Goal: Task Accomplishment & Management: Complete application form

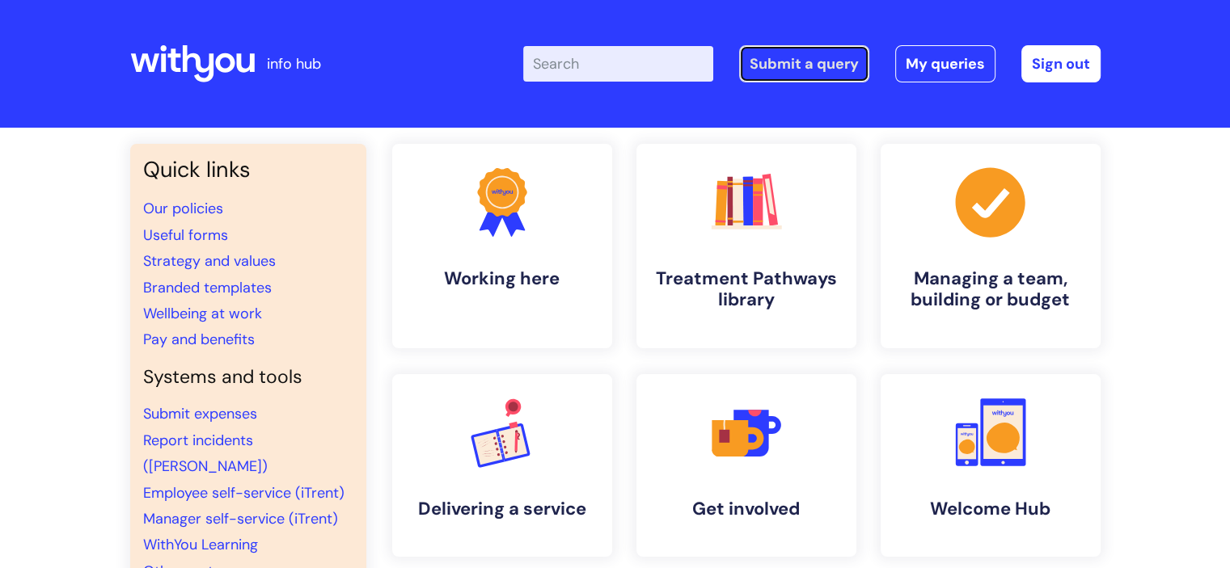
click at [787, 51] on link "Submit a query" at bounding box center [804, 63] width 130 height 37
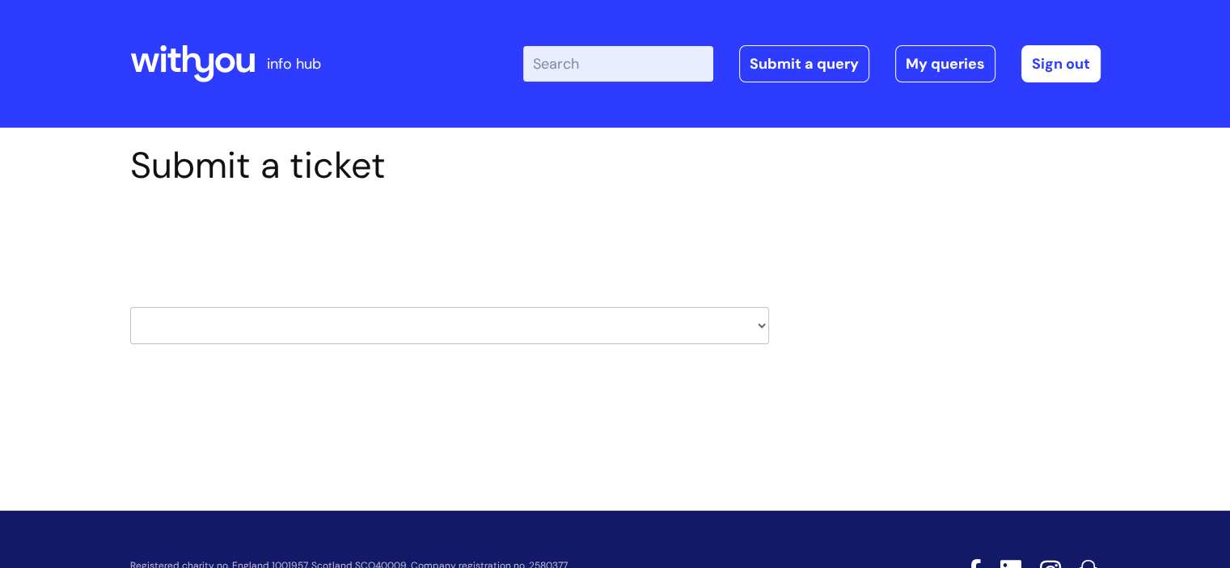
click at [712, 316] on select "HR / People IT and Support Clinical Drug Alerts Finance Accounts Data Support T…" at bounding box center [449, 325] width 639 height 37
select select "it_and_support"
click at [130, 307] on select "HR / People IT and Support Clinical Drug Alerts Finance Accounts Data Support T…" at bounding box center [449, 325] width 639 height 37
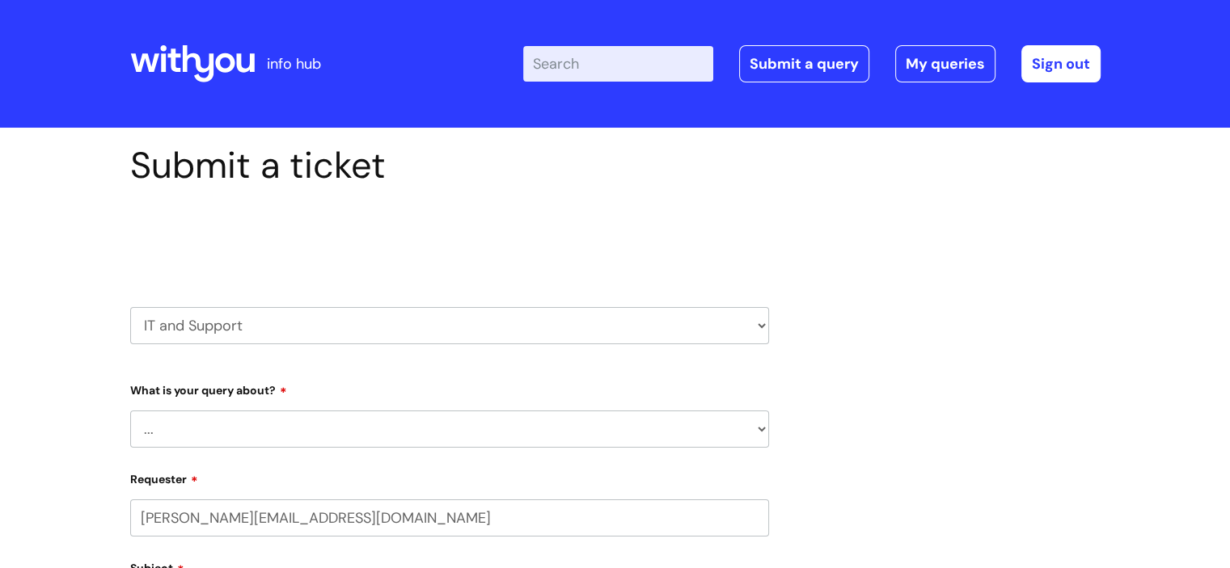
select select "80004157222"
click at [370, 429] on select "... Mobile Phone Reset & MFA Accounts, Starters and Leavers IT Hardware issue I…" at bounding box center [449, 429] width 639 height 37
select select "Something Else"
click at [130, 411] on select "... Mobile Phone Reset & MFA Accounts, Starters and Leavers IT Hardware issue I…" at bounding box center [449, 429] width 639 height 37
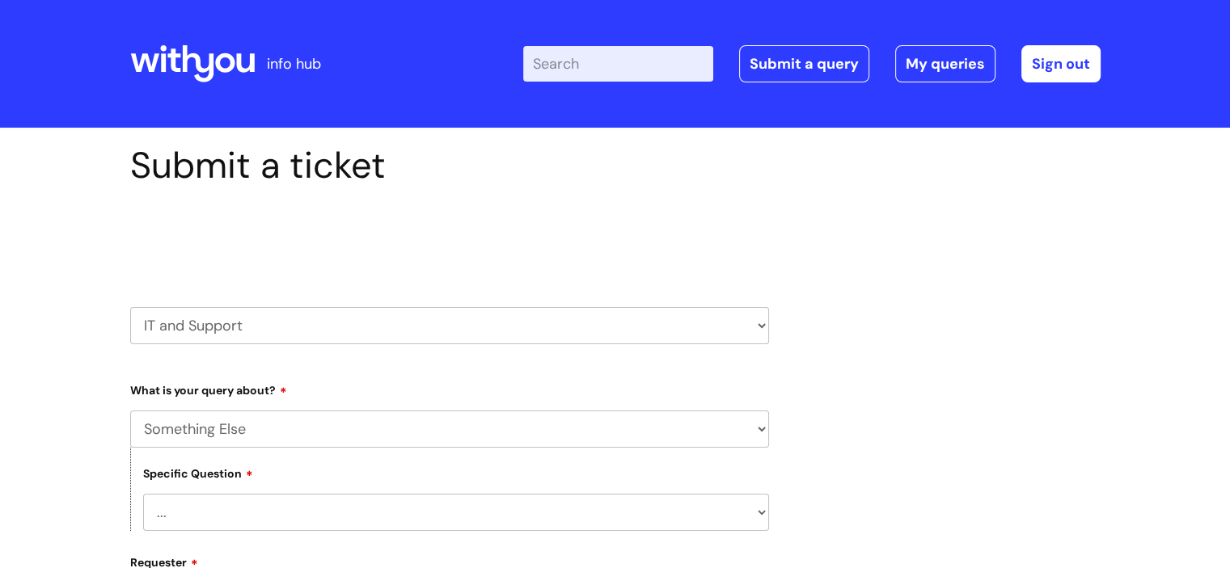
click at [237, 506] on select "... My problem is not listed" at bounding box center [456, 512] width 626 height 37
select select "My problem is not listed"
click at [143, 494] on select "... My problem is not listed" at bounding box center [456, 512] width 626 height 37
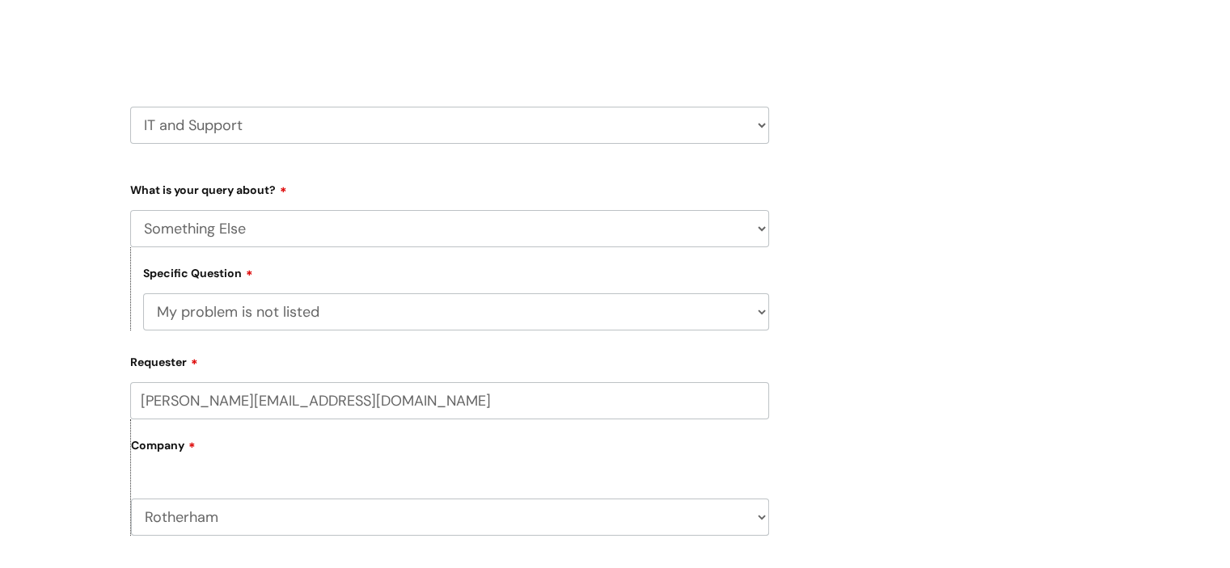
scroll to position [323, 0]
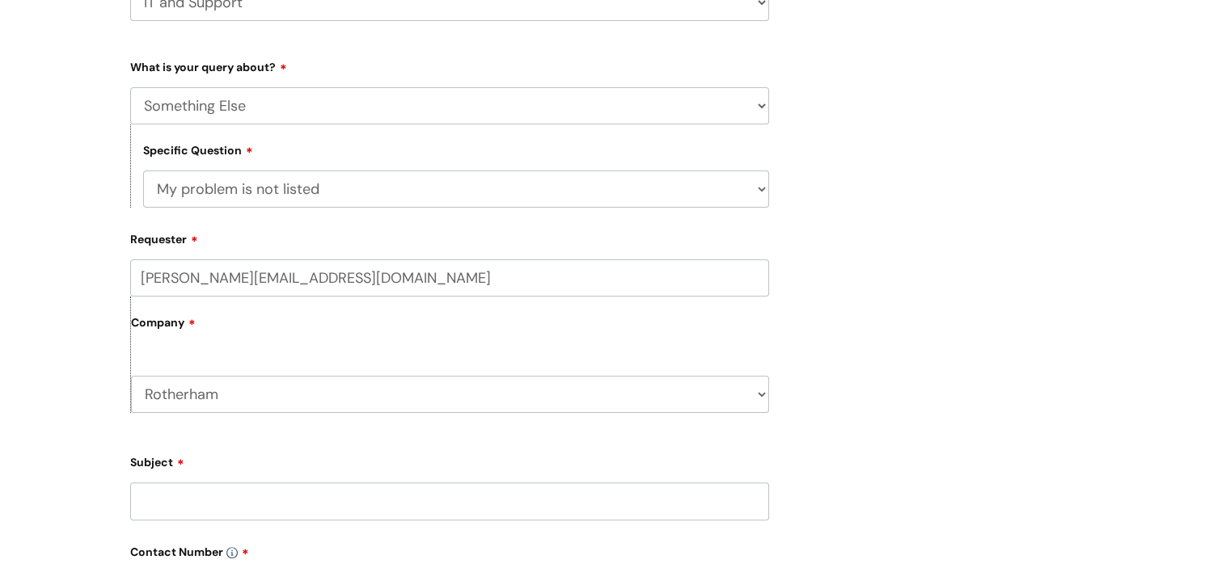
click at [259, 504] on input "Subject" at bounding box center [449, 501] width 639 height 37
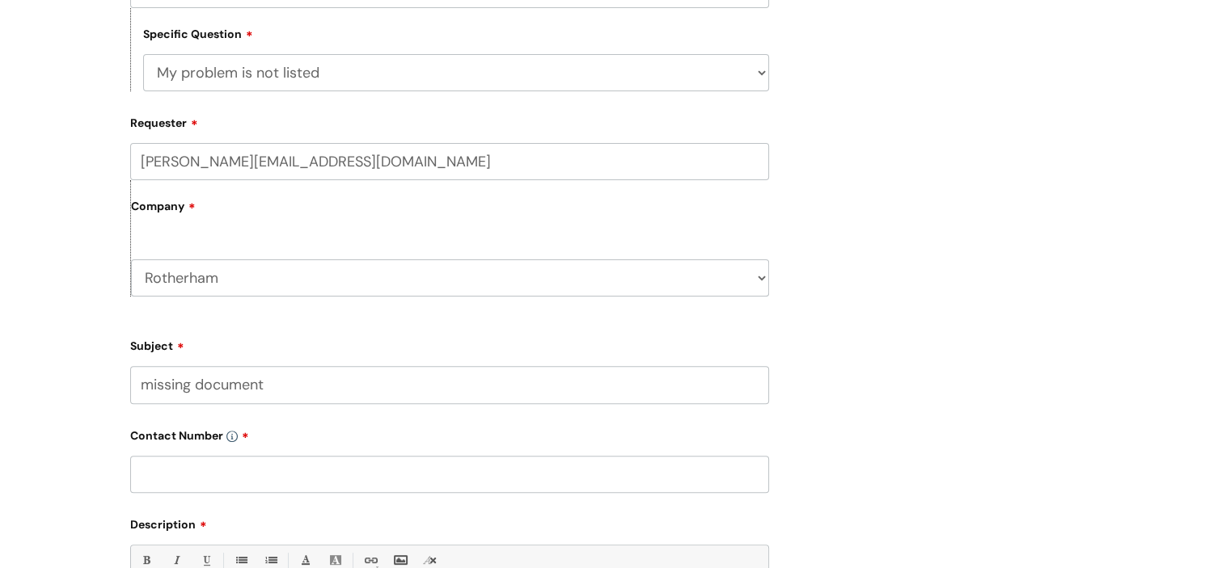
scroll to position [566, 0]
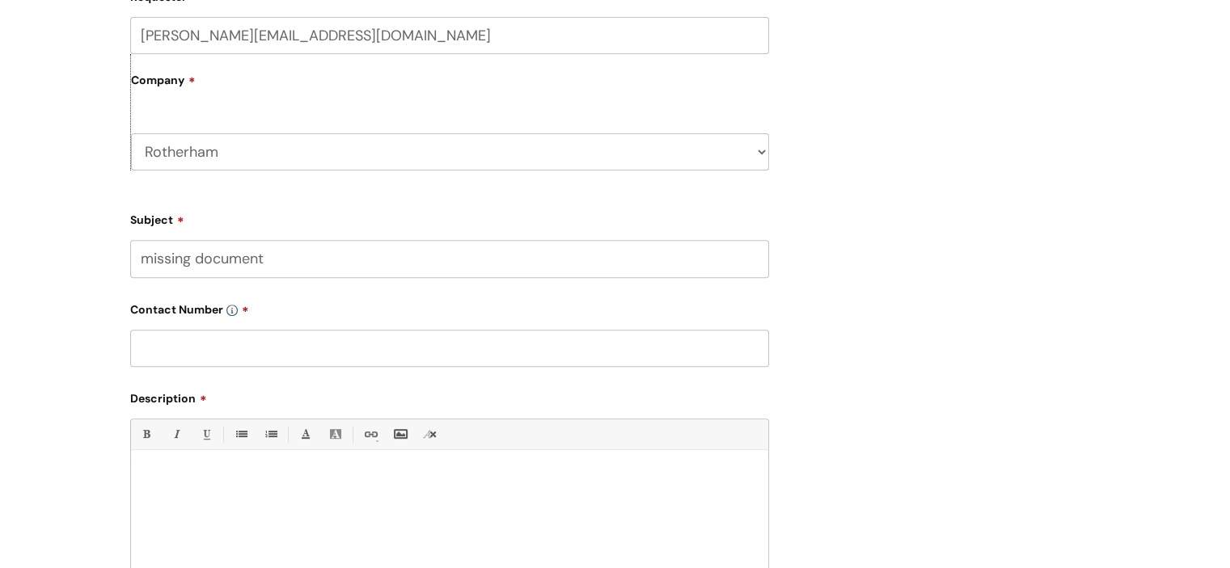
type input "missing document"
click at [220, 351] on input "text" at bounding box center [449, 348] width 639 height 37
type input "07747259443"
click at [175, 479] on p at bounding box center [449, 478] width 613 height 15
click at [192, 529] on p "I have" at bounding box center [449, 522] width 613 height 15
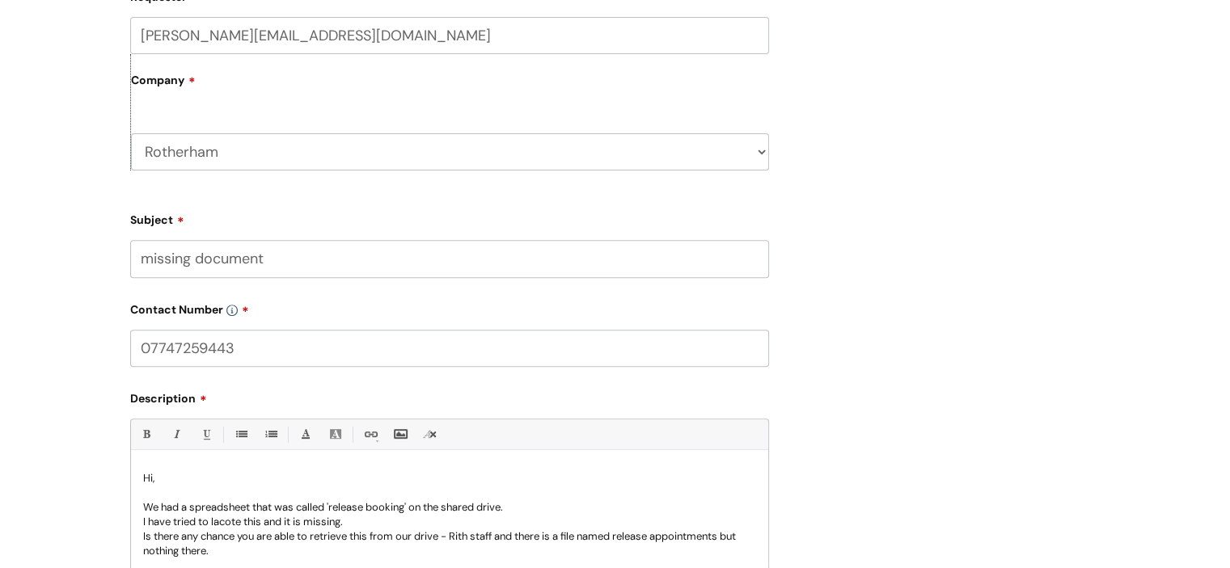
click at [463, 538] on p "Is there any chance you are able to retrieve this from our drive - Rith staff a…" at bounding box center [449, 544] width 613 height 29
click at [453, 536] on p "Is there any chance you are able to retrieve this from our drive - Roth staff a…" at bounding box center [449, 544] width 613 height 29
click at [502, 535] on p "Is there any chance you are able to retrieve this from our drive -' Roth staff …" at bounding box center [449, 544] width 613 height 29
click at [632, 536] on p "Is there any chance you are able to retrieve this from our drive -' Roth staff'…" at bounding box center [449, 544] width 613 height 29
click at [739, 539] on p "Is there any chance you are able to retrieve this from our drive -' Roth staff'…" at bounding box center [449, 544] width 613 height 29
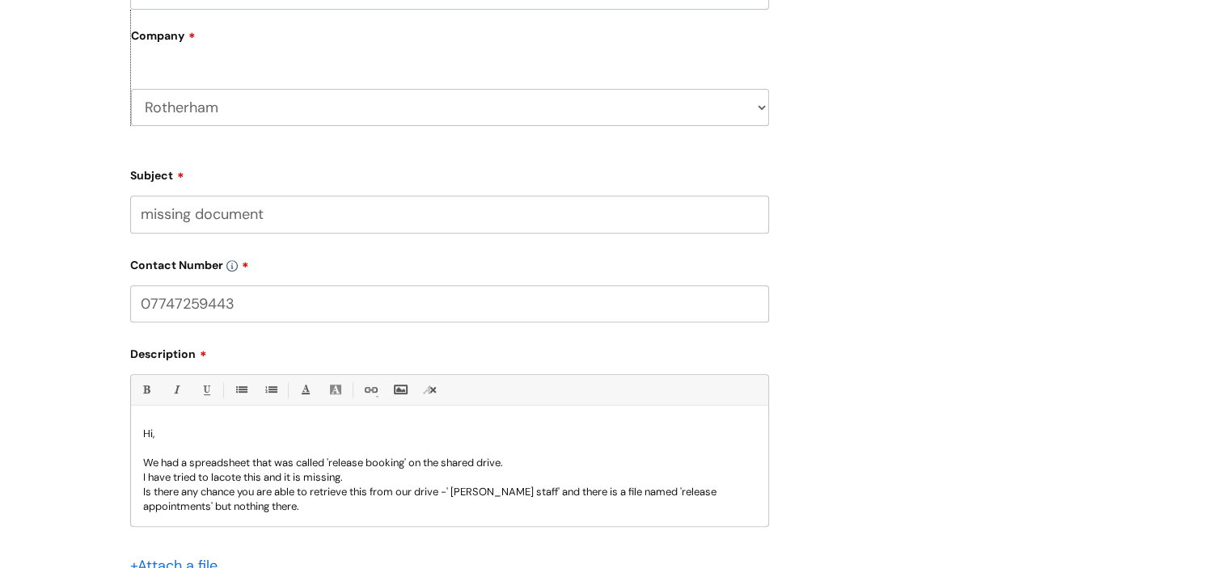
scroll to position [728, 0]
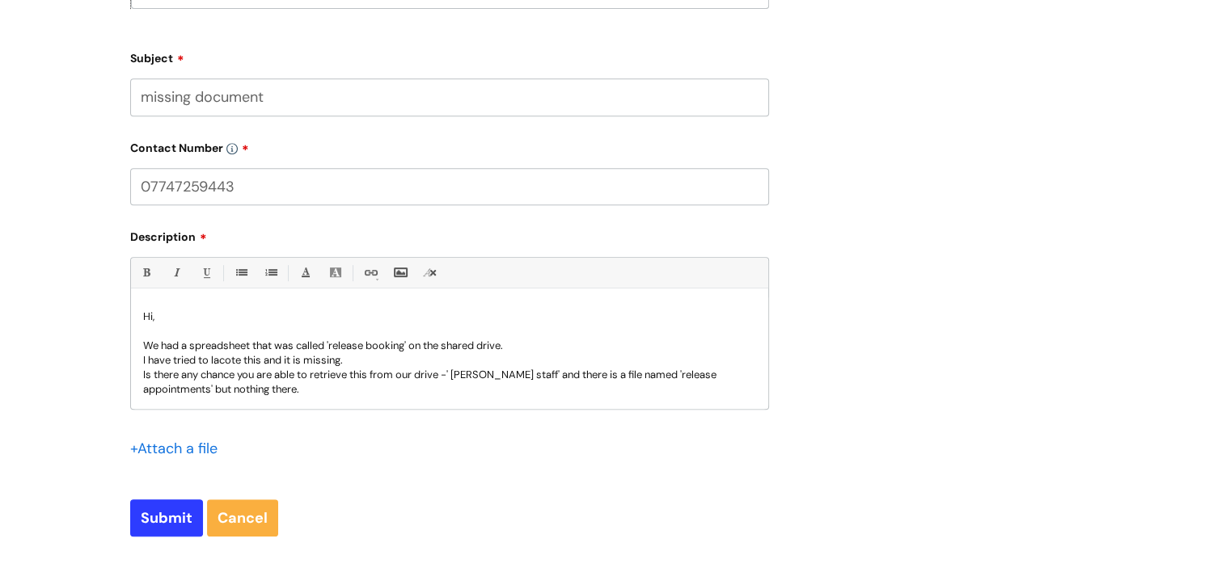
click at [243, 388] on p "Is there any chance you are able to retrieve this from our drive -' Roth staff'…" at bounding box center [449, 382] width 613 height 29
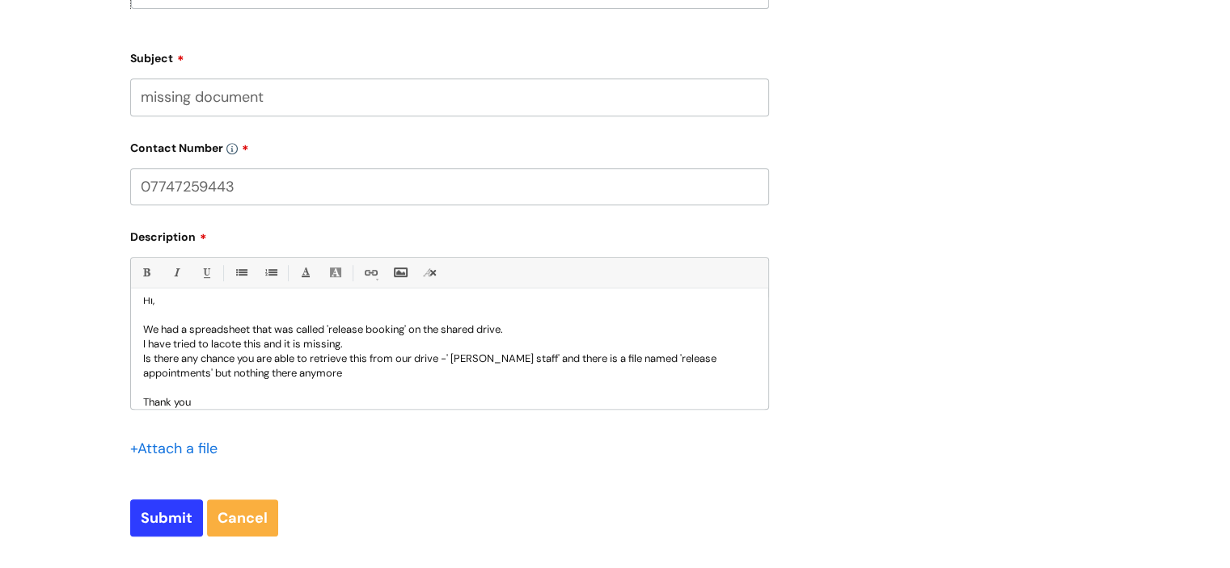
click at [408, 331] on p "We had a spreadsheet that was called 'release booking' on the shared drive." at bounding box center [449, 330] width 613 height 15
click at [224, 345] on p "I have tried to lacote this and it is missing." at bounding box center [449, 344] width 613 height 15
drag, startPoint x: 224, startPoint y: 345, endPoint x: 204, endPoint y: 331, distance: 24.9
click at [187, 316] on p at bounding box center [449, 315] width 613 height 15
click at [218, 342] on p "I have tried to lacote this and it is missing." at bounding box center [449, 344] width 613 height 15
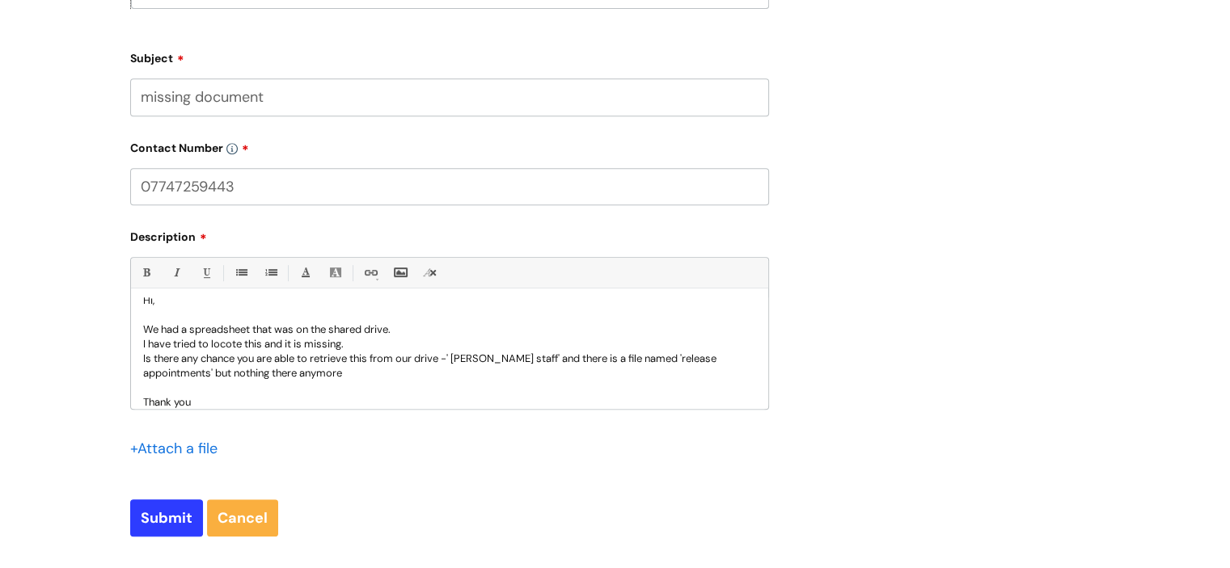
click at [231, 346] on p "I have tried to locote this and it is missing." at bounding box center [449, 344] width 613 height 15
click at [152, 518] on input "Submit" at bounding box center [166, 518] width 73 height 37
type input "Please Wait..."
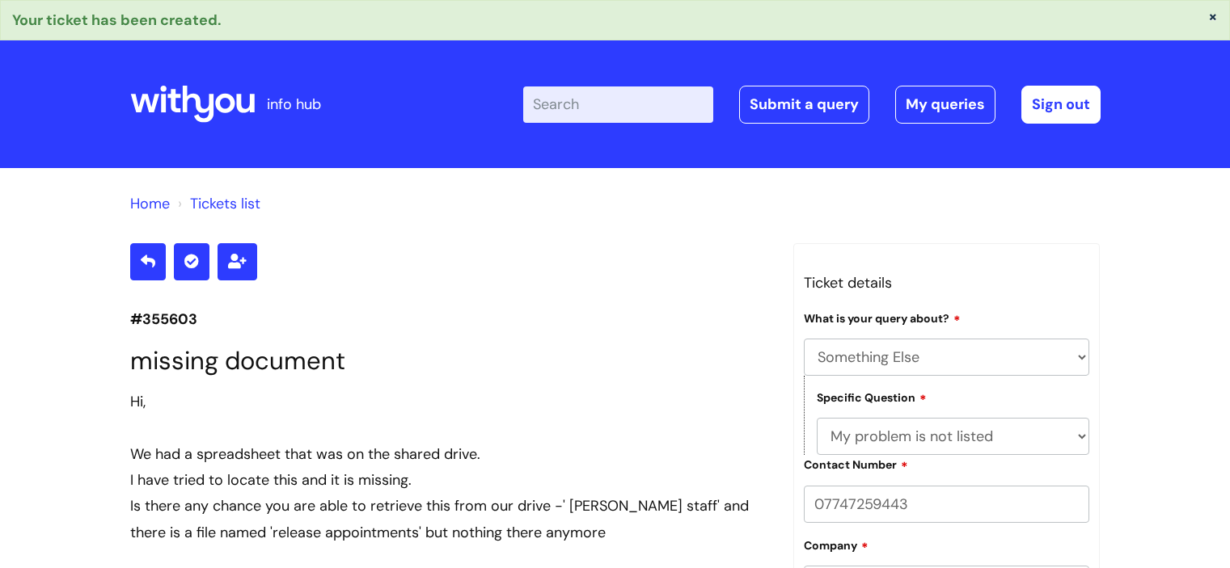
select select "Something Else"
select select "My problem is not listed"
